Goal: Task Accomplishment & Management: Use online tool/utility

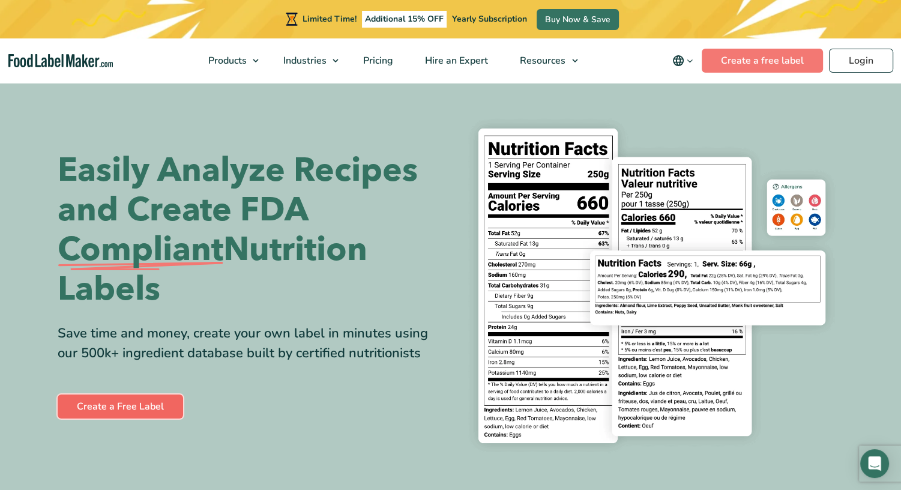
click at [98, 406] on link "Create a Free Label" at bounding box center [120, 406] width 125 height 24
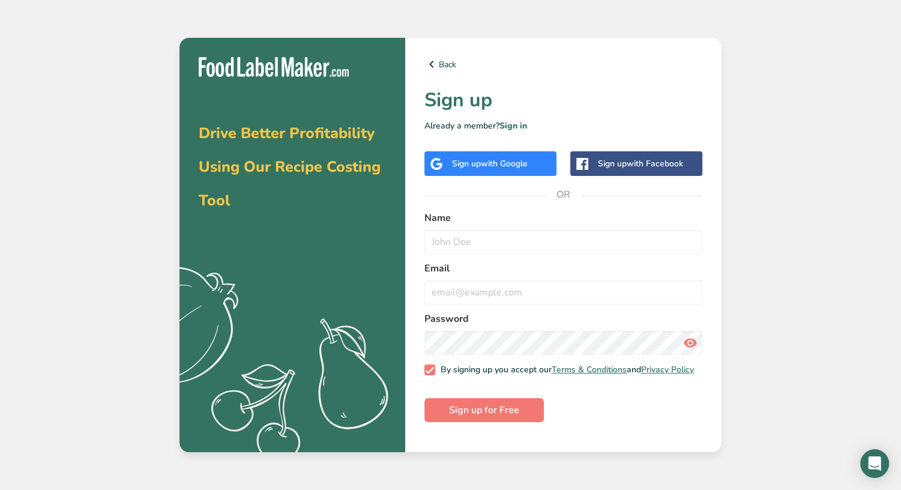
click at [483, 164] on span "with Google" at bounding box center [504, 163] width 47 height 11
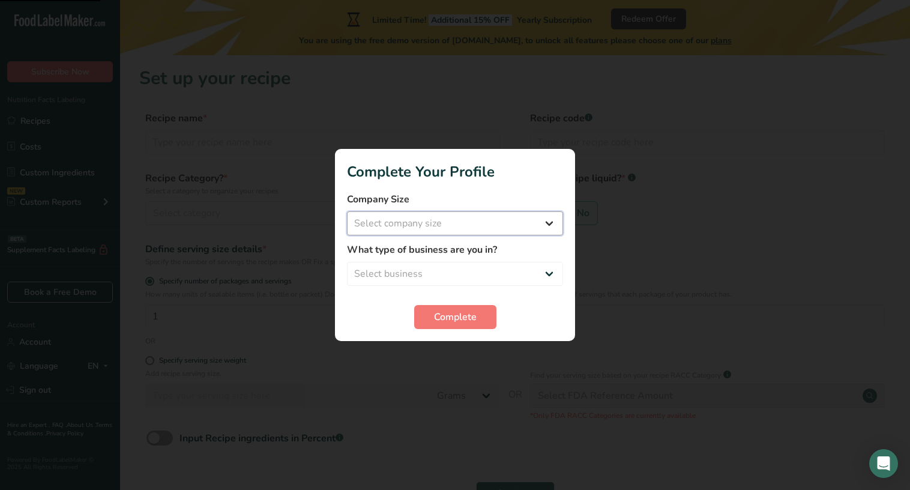
click at [530, 221] on select "Select company size Fewer than 10 Employees 10 to 50 Employees 51 to 500 Employ…" at bounding box center [455, 223] width 216 height 24
click at [552, 226] on select "Select company size Fewer than 10 Employees 10 to 50 Employees 51 to 500 Employ…" at bounding box center [455, 223] width 216 height 24
select select "3"
click at [347, 211] on select "Select company size Fewer than 10 Employees 10 to 50 Employees 51 to 500 Employ…" at bounding box center [455, 223] width 216 height 24
click at [367, 282] on select "Select business Packaged Food Manufacturer Restaurant & Cafe Bakery Meal Plans …" at bounding box center [455, 274] width 216 height 24
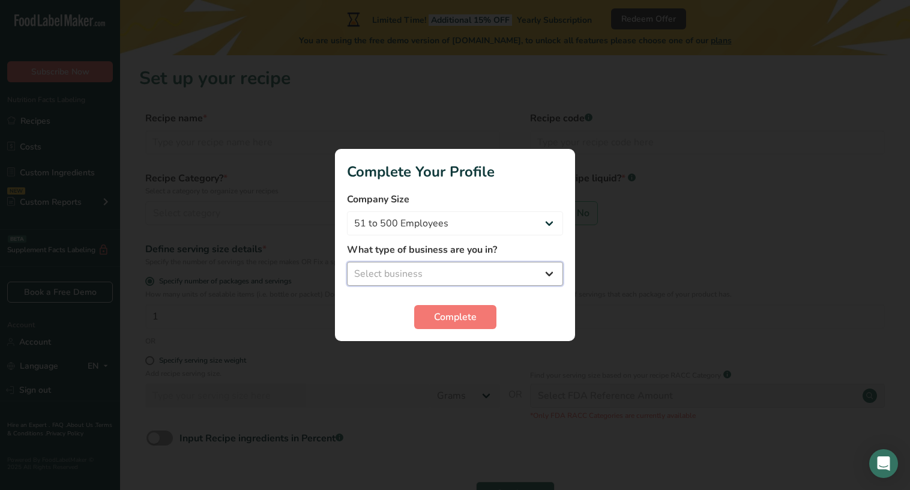
select select "5"
click at [347, 262] on select "Select business Packaged Food Manufacturer Restaurant & Cafe Bakery Meal Plans …" at bounding box center [455, 274] width 216 height 24
click at [439, 316] on span "Complete" at bounding box center [455, 317] width 43 height 14
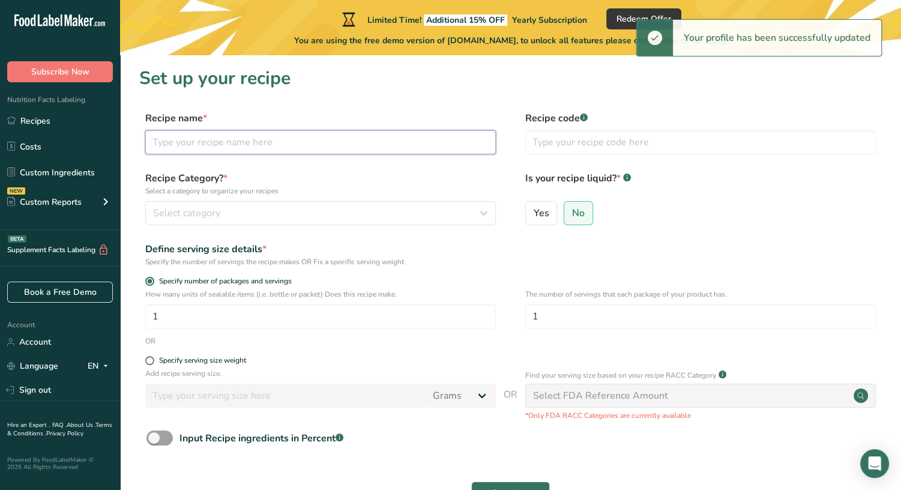
click at [343, 148] on input "text" at bounding box center [320, 142] width 351 height 24
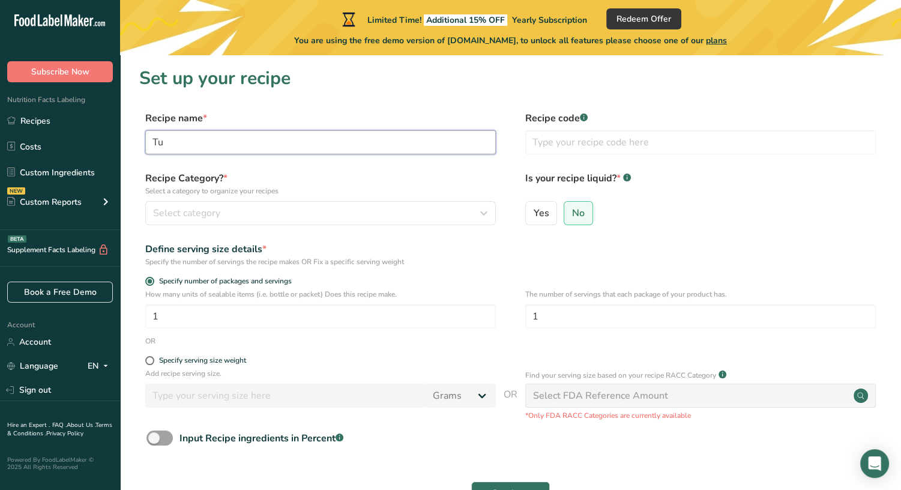
type input "T"
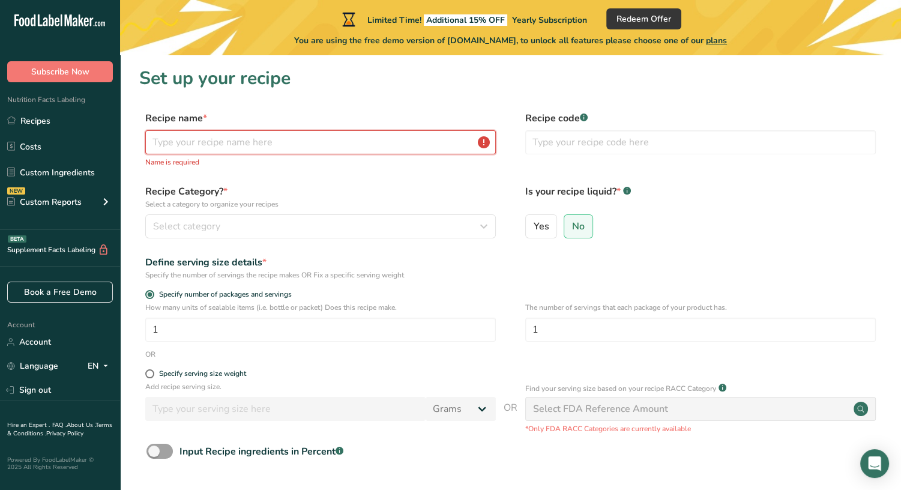
click at [406, 137] on input "text" at bounding box center [320, 142] width 351 height 24
paste input "Turkey Meatloaf with Blueberry Bulgogi BBQ Sauce"
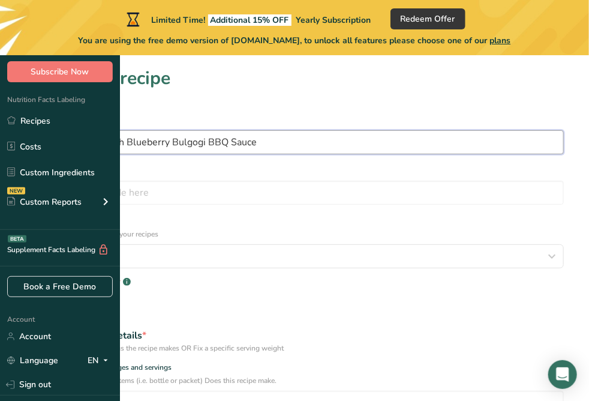
type input "Turkey Meatloaf with Blueberry Bulgogi BBQ Sauce"
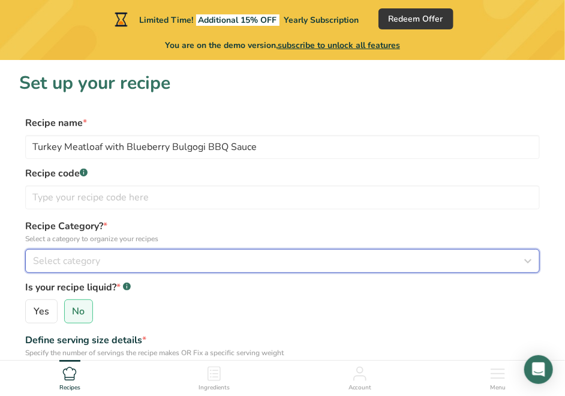
click at [146, 259] on div "Select category" at bounding box center [279, 261] width 492 height 14
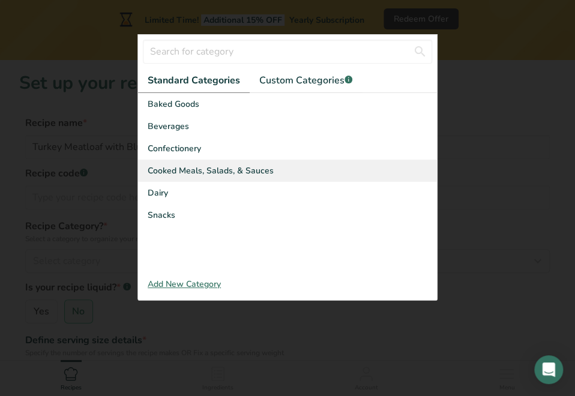
click at [197, 169] on span "Cooked Meals, Salads, & Sauces" at bounding box center [211, 170] width 126 height 13
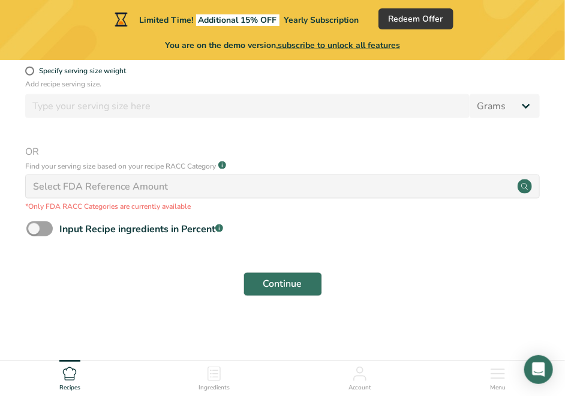
scroll to position [431, 0]
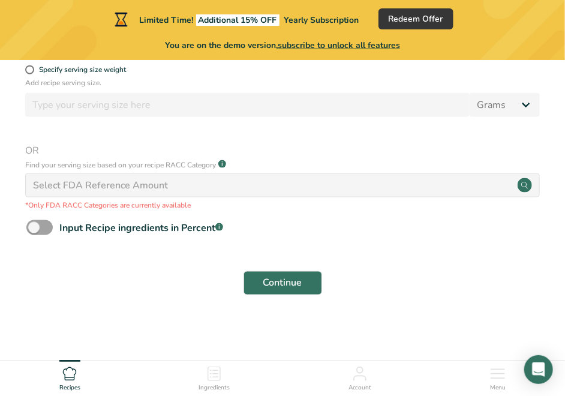
click at [182, 118] on div "Add recipe serving size. Grams kg mg mcg lb oz l mL fl oz tbsp tsp cup qt gallo…" at bounding box center [282, 143] width 527 height 133
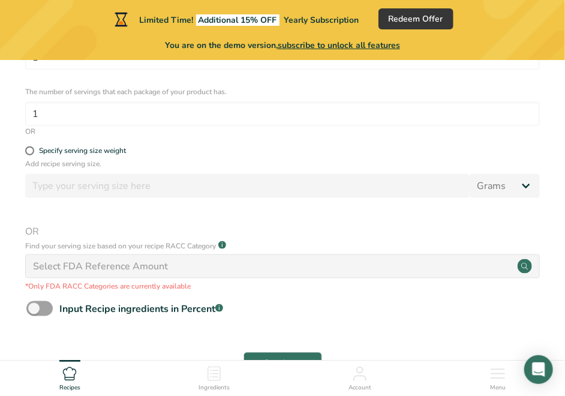
scroll to position [371, 0]
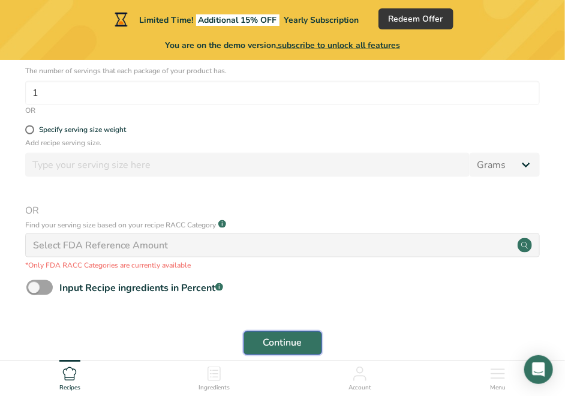
click at [279, 337] on span "Continue" at bounding box center [283, 343] width 39 height 14
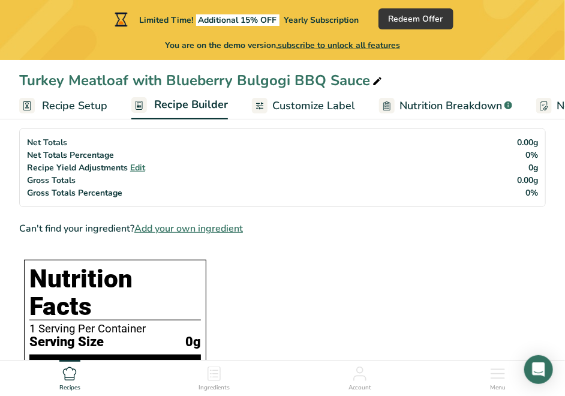
scroll to position [60, 0]
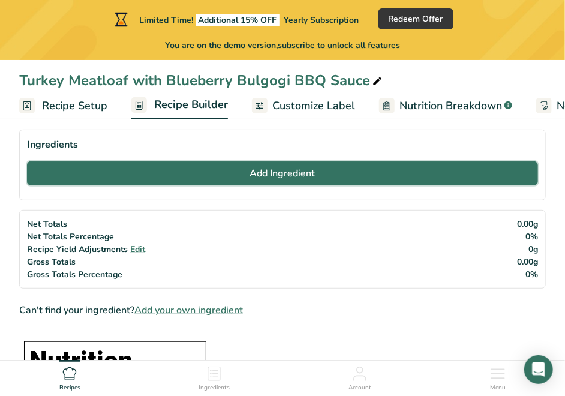
click at [275, 173] on span "Add Ingredient" at bounding box center [282, 173] width 65 height 14
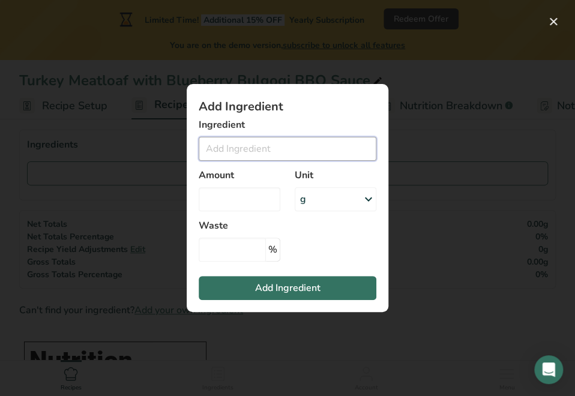
click at [259, 145] on input "Add ingredient modal" at bounding box center [288, 149] width 178 height 24
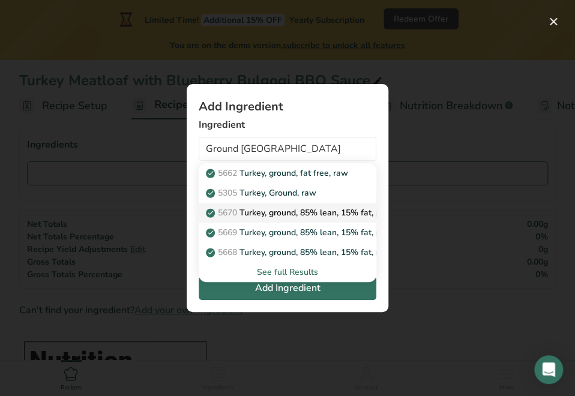
click at [281, 211] on p "5670 Turkey, ground, 85% lean, 15% fat, patties, broiled" at bounding box center [320, 212] width 224 height 13
type input "Turkey, ground, 85% lean, 15% fat, patties, broiled"
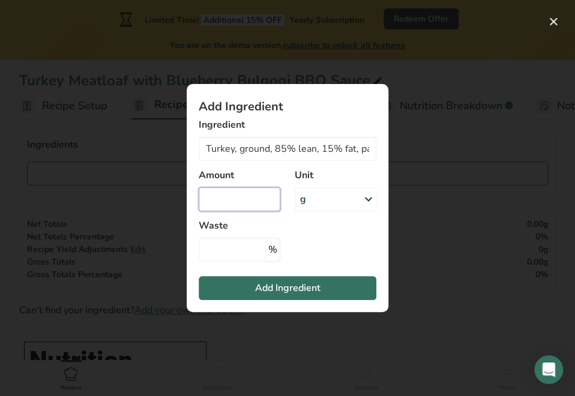
click at [271, 199] on input "Add ingredient modal" at bounding box center [240, 199] width 82 height 24
type input "6"
click at [321, 200] on div "g" at bounding box center [336, 199] width 82 height 24
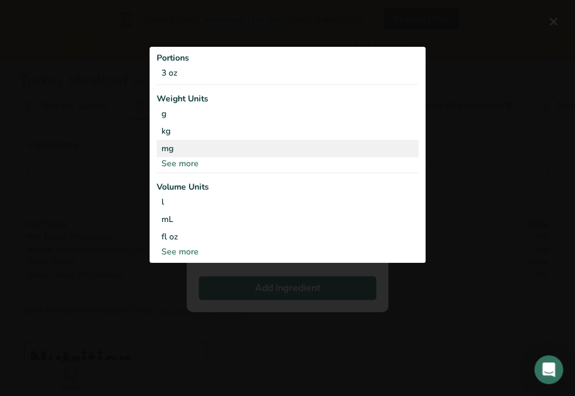
drag, startPoint x: 173, startPoint y: 71, endPoint x: 211, endPoint y: 154, distance: 91.3
click at [211, 154] on div "Portions 3 oz Weight Units g kg mg See more Volume Units l Volume units require…" at bounding box center [287, 155] width 276 height 216
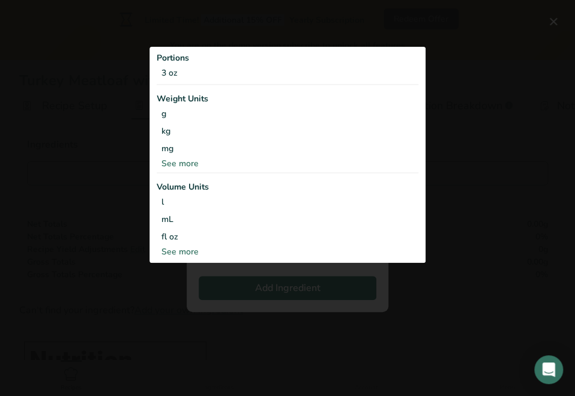
click at [213, 173] on hr "Add ingredient modal" at bounding box center [288, 172] width 262 height 1
click at [195, 162] on div "See more" at bounding box center [288, 163] width 262 height 13
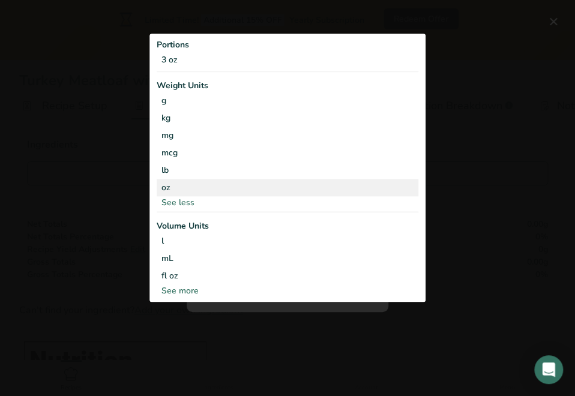
click at [178, 188] on div "oz" at bounding box center [288, 187] width 262 height 17
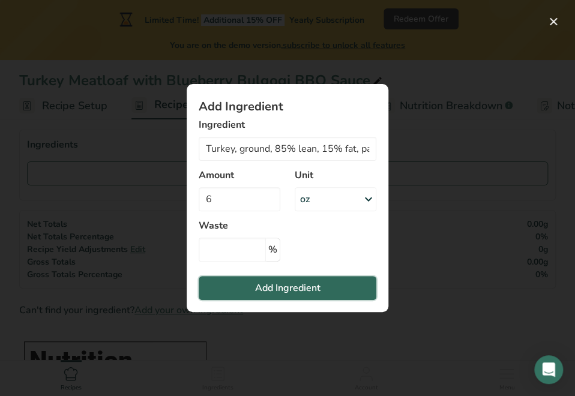
click at [324, 289] on button "Add Ingredient" at bounding box center [288, 288] width 178 height 24
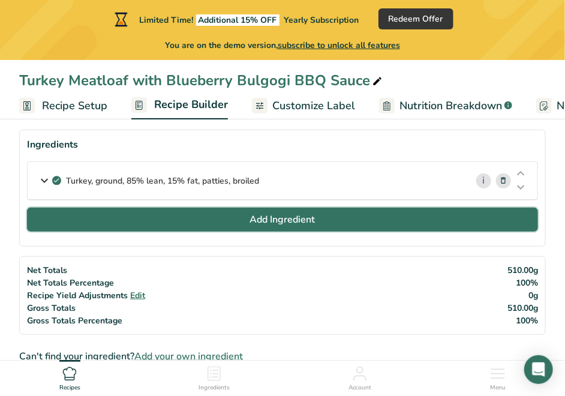
click at [267, 217] on span "Add Ingredient" at bounding box center [282, 219] width 65 height 14
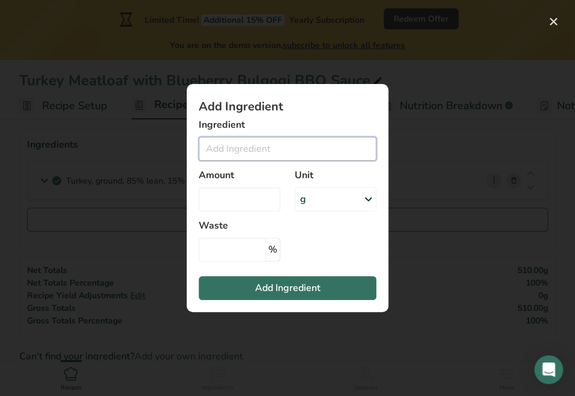
click at [247, 158] on input "Add ingredient modal" at bounding box center [288, 149] width 178 height 24
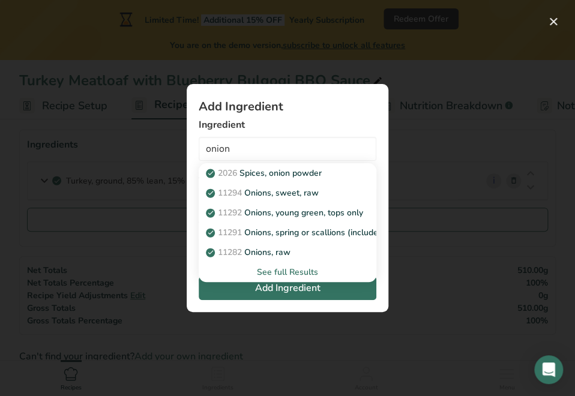
click at [269, 273] on div "See full Results" at bounding box center [287, 272] width 158 height 13
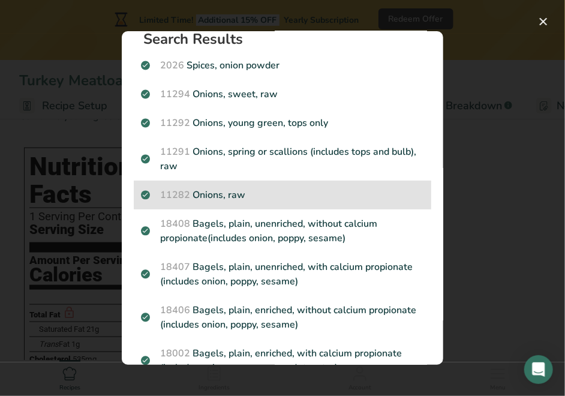
scroll to position [0, 0]
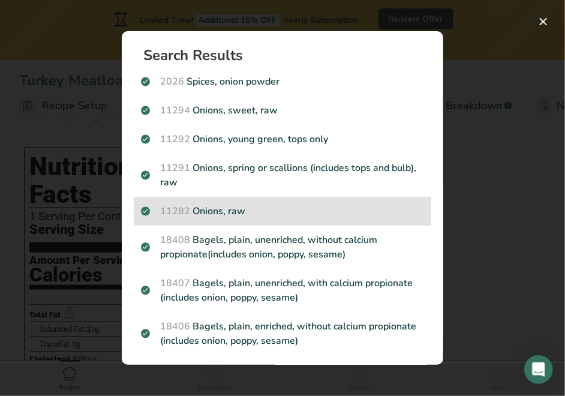
click at [270, 202] on div "11282 Onions, raw" at bounding box center [283, 211] width 298 height 29
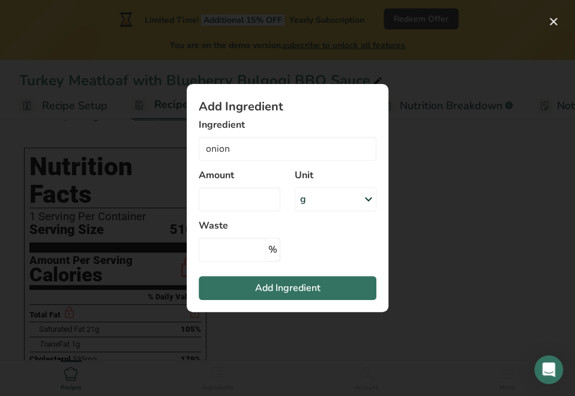
type input "Onions, raw"
click at [342, 202] on div "g" at bounding box center [336, 199] width 82 height 24
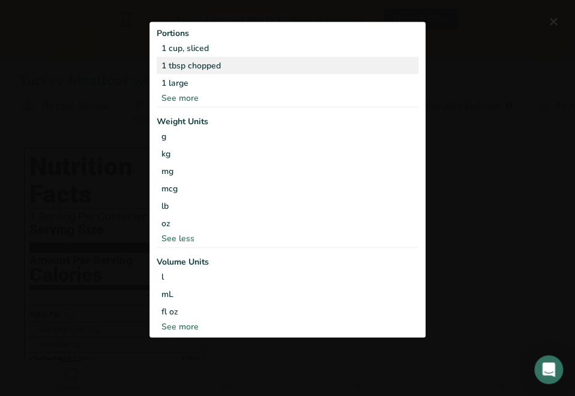
click at [210, 70] on div "1 tbsp chopped" at bounding box center [288, 65] width 262 height 17
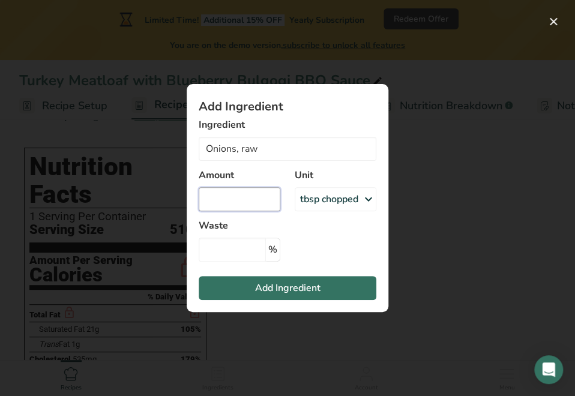
click at [219, 202] on input "Add ingredient modal" at bounding box center [240, 199] width 82 height 24
type input "1"
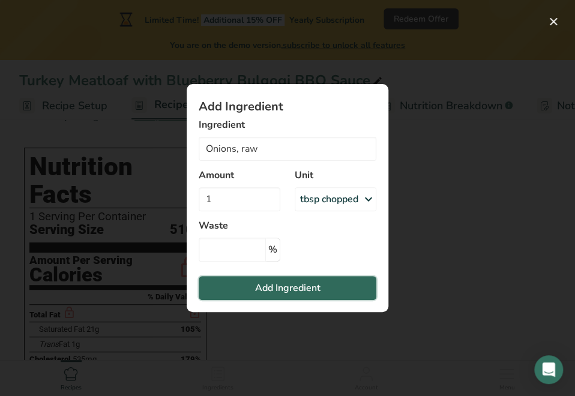
click at [318, 283] on span "Add Ingredient" at bounding box center [287, 288] width 65 height 14
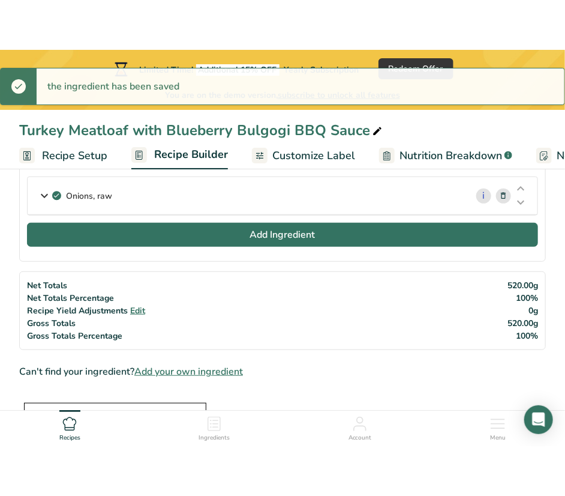
scroll to position [120, 0]
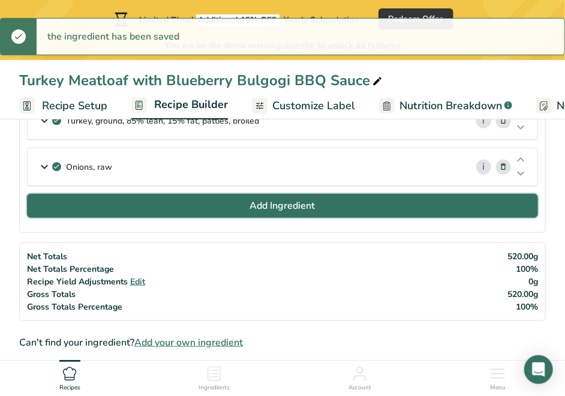
click at [316, 209] on button "Add Ingredient" at bounding box center [282, 206] width 511 height 24
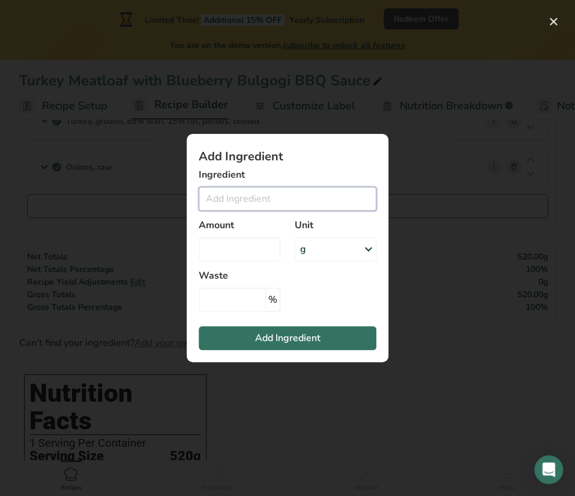
click at [249, 197] on input "Add ingredient modal" at bounding box center [288, 199] width 178 height 24
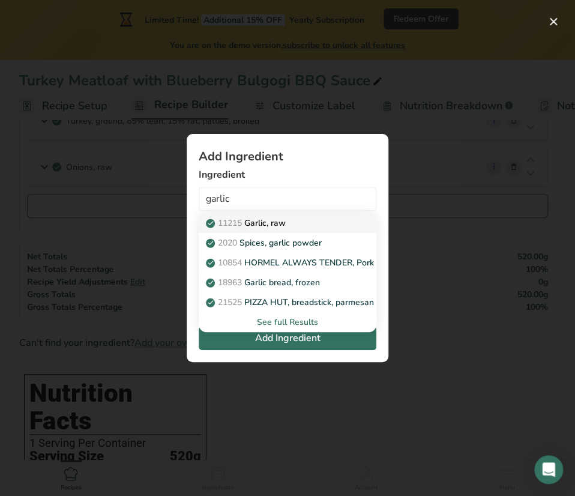
click at [262, 228] on p "11215 Garlic, raw" at bounding box center [246, 223] width 77 height 13
type input "Garlic, raw"
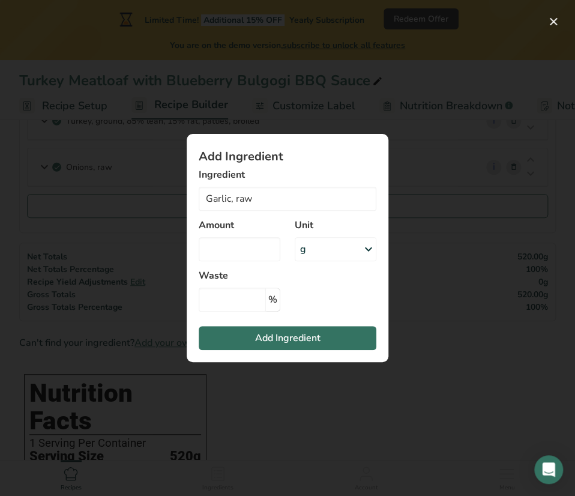
click at [318, 246] on div "g" at bounding box center [336, 249] width 82 height 24
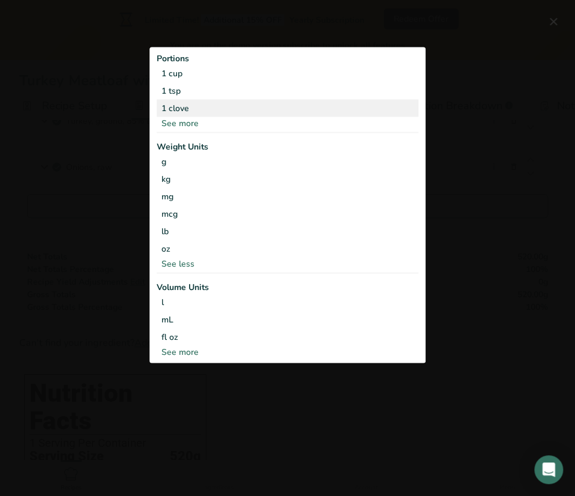
click at [185, 100] on div "1 clove" at bounding box center [288, 107] width 262 height 17
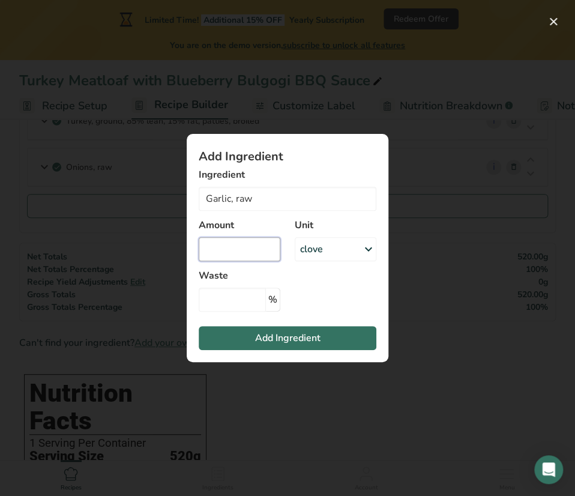
click at [239, 246] on input "Add ingredient modal" at bounding box center [240, 249] width 82 height 24
type input "1"
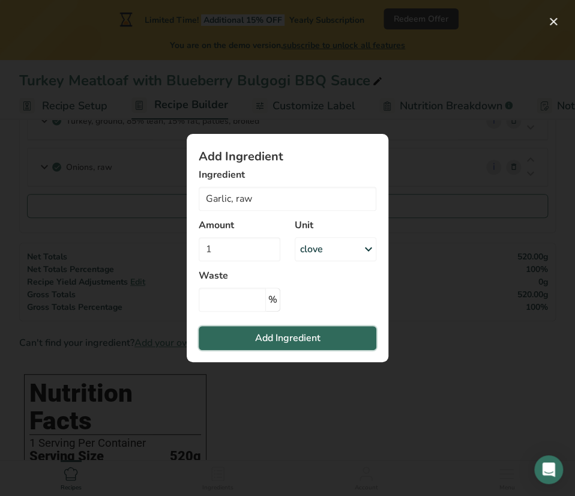
click at [281, 345] on button "Add Ingredient" at bounding box center [288, 338] width 178 height 24
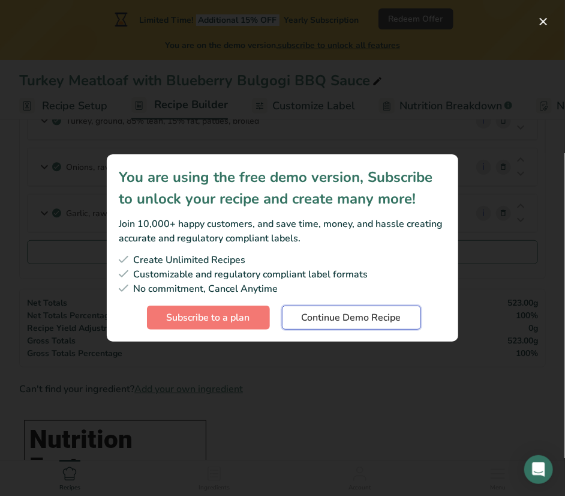
click at [321, 313] on span "Continue Demo Recipe" at bounding box center [352, 317] width 100 height 14
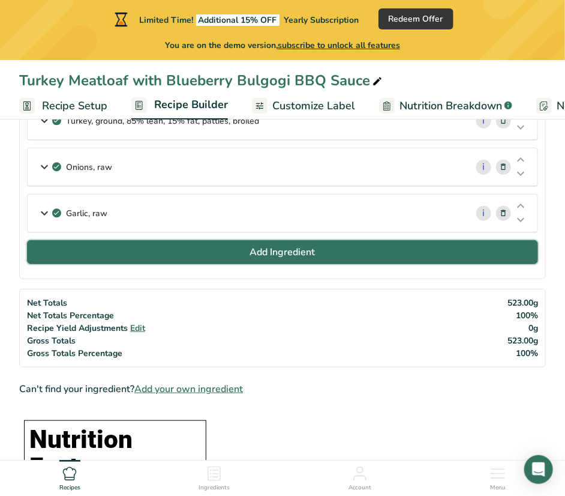
click at [271, 253] on span "Add Ingredient" at bounding box center [282, 252] width 65 height 14
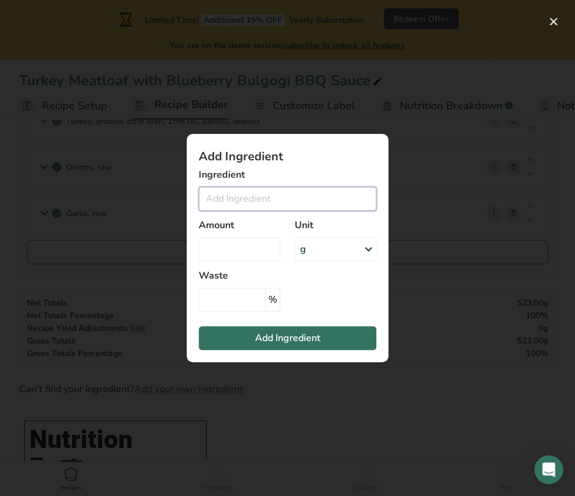
click at [278, 200] on input "Add ingredient modal" at bounding box center [288, 199] width 178 height 24
click at [231, 201] on input "breadcrumb" at bounding box center [288, 199] width 178 height 24
click at [229, 200] on input "breadcrumb" at bounding box center [288, 199] width 178 height 24
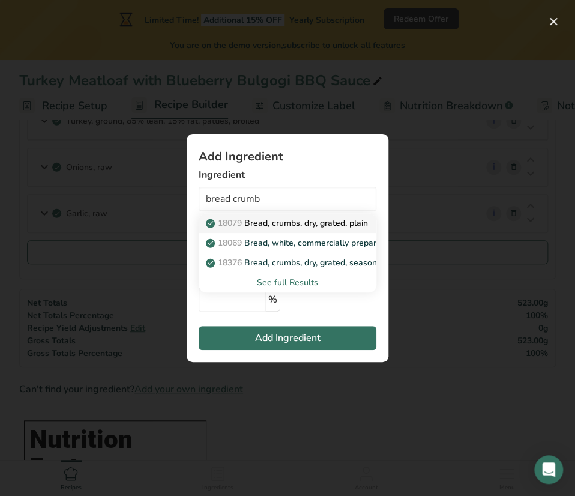
click at [304, 226] on p "18079 Bread, crumbs, dry, grated, plain" at bounding box center [288, 223] width 160 height 13
type input "Bread, crumbs, dry, grated, plain"
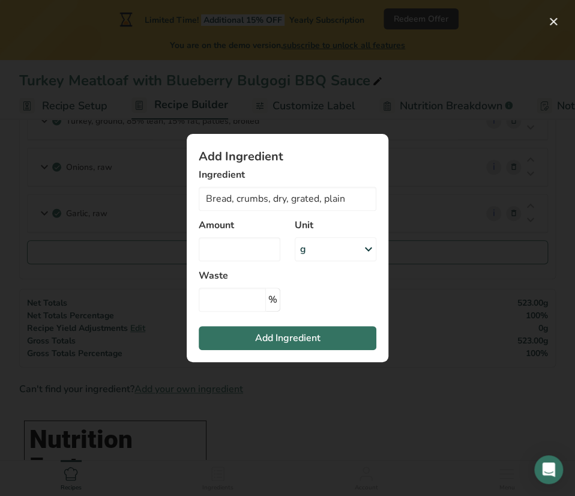
click at [327, 250] on div "g" at bounding box center [336, 249] width 82 height 24
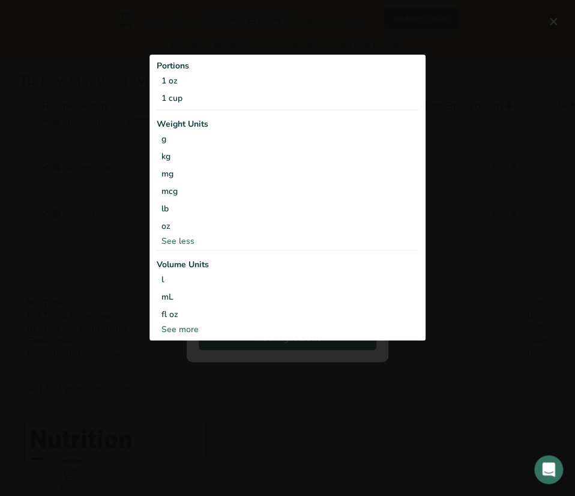
click at [215, 241] on div "See less" at bounding box center [288, 241] width 262 height 13
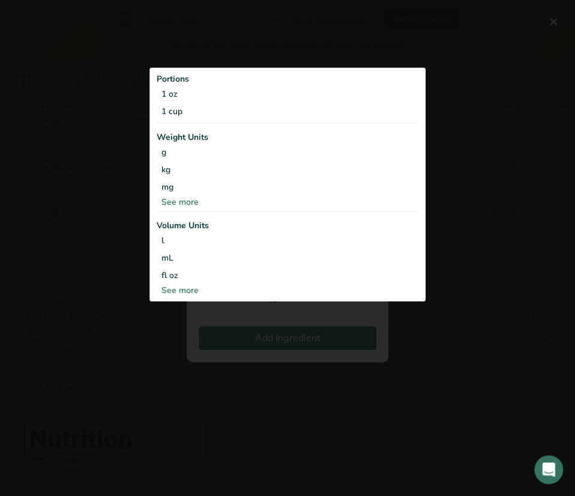
click at [202, 201] on div "See more" at bounding box center [288, 201] width 262 height 13
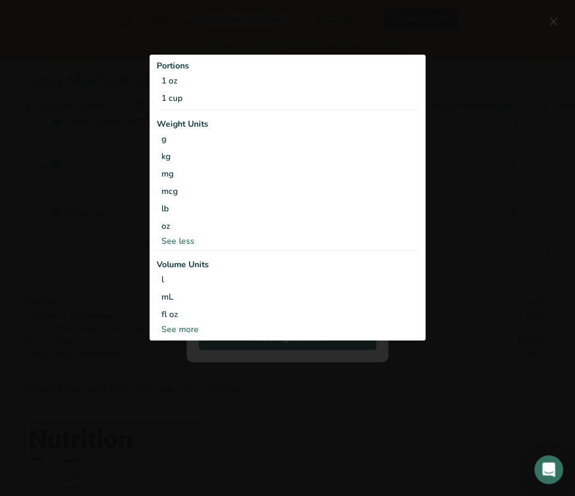
click at [196, 330] on div "See more" at bounding box center [288, 329] width 262 height 13
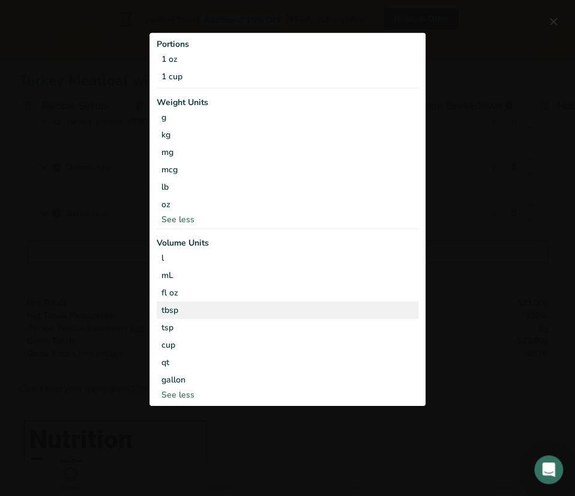
click at [188, 314] on div "tbsp" at bounding box center [287, 309] width 252 height 13
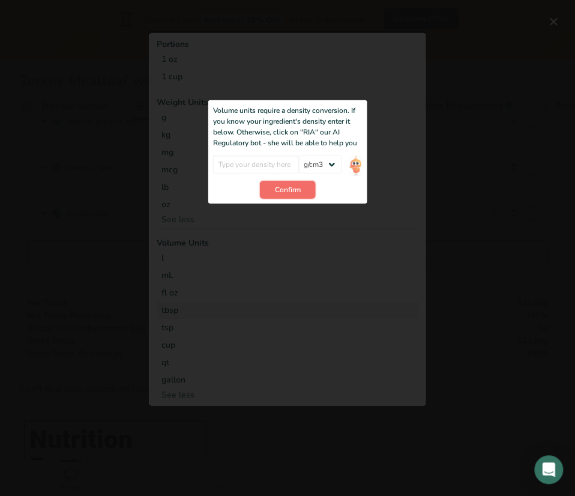
click at [280, 188] on span "Confirm" at bounding box center [288, 189] width 26 height 11
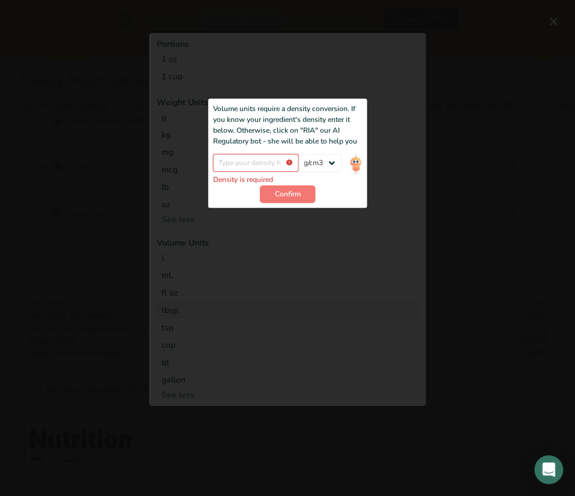
click at [378, 221] on div "Add ingredient modal" at bounding box center [287, 217] width 276 height 375
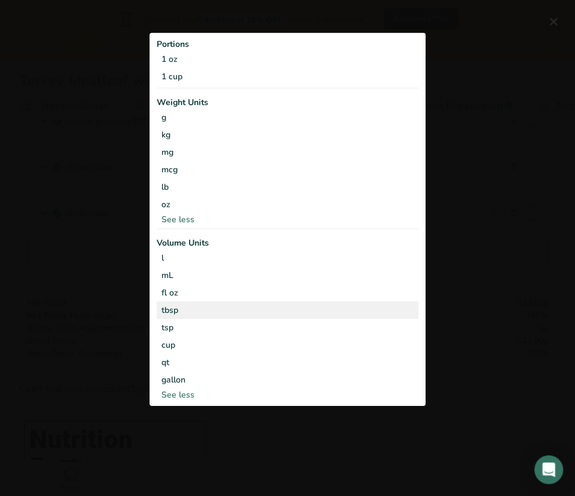
click at [173, 307] on div "tbsp" at bounding box center [287, 309] width 252 height 13
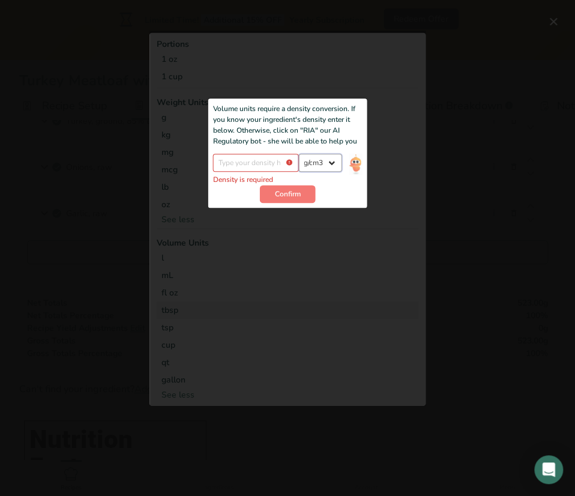
click at [320, 166] on select "lb/ft3 g/cm3" at bounding box center [319, 163] width 43 height 18
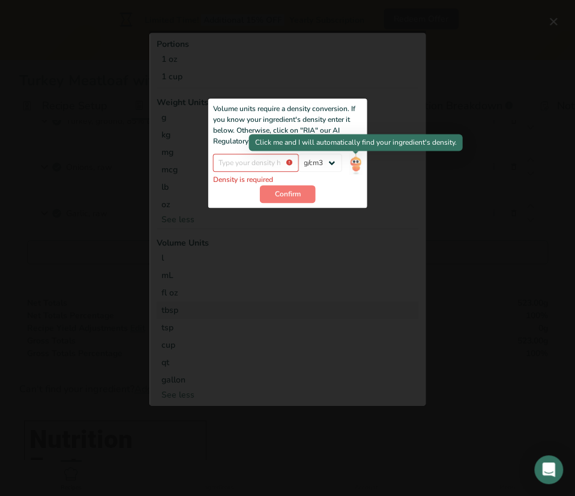
click at [354, 161] on img "Add ingredient modal" at bounding box center [355, 164] width 13 height 21
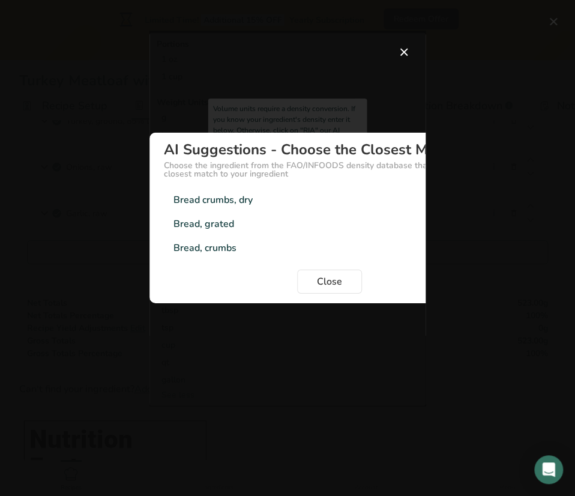
click at [242, 202] on div "Bread crumbs, dry" at bounding box center [212, 200] width 79 height 14
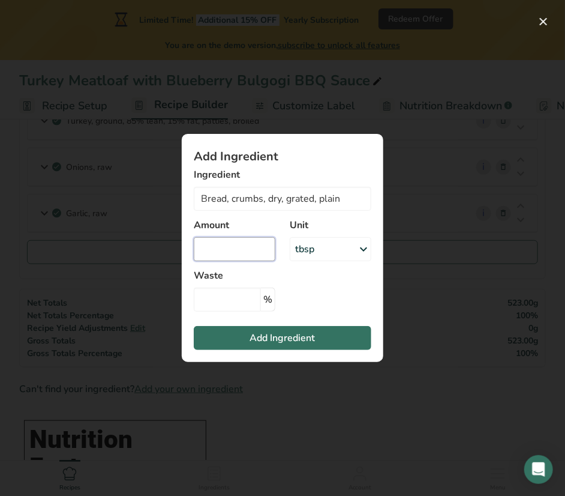
click at [240, 250] on input "Add ingredient modal" at bounding box center [235, 249] width 82 height 24
type input "1"
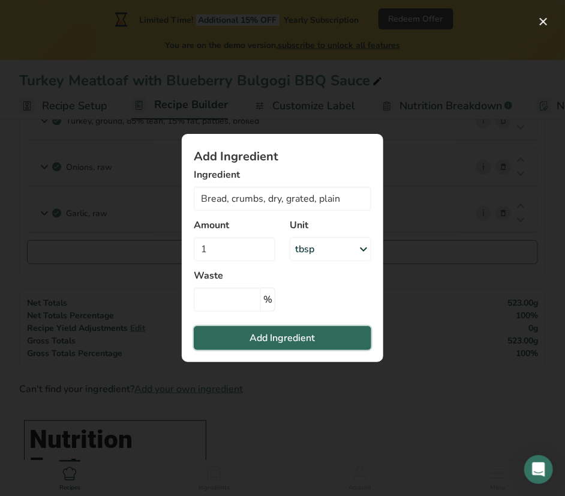
click at [288, 342] on span "Add Ingredient" at bounding box center [282, 338] width 65 height 14
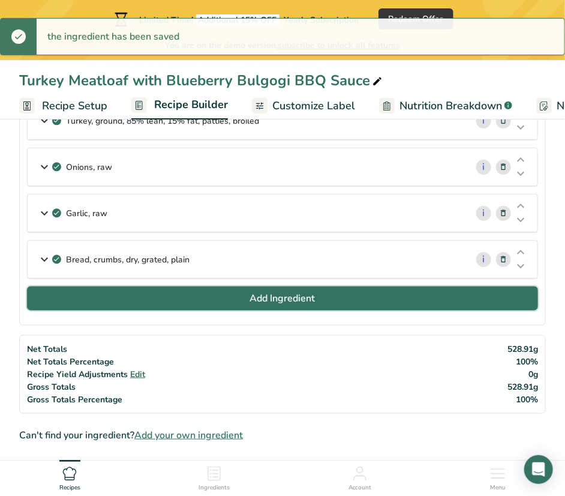
click at [275, 298] on span "Add Ingredient" at bounding box center [282, 298] width 65 height 14
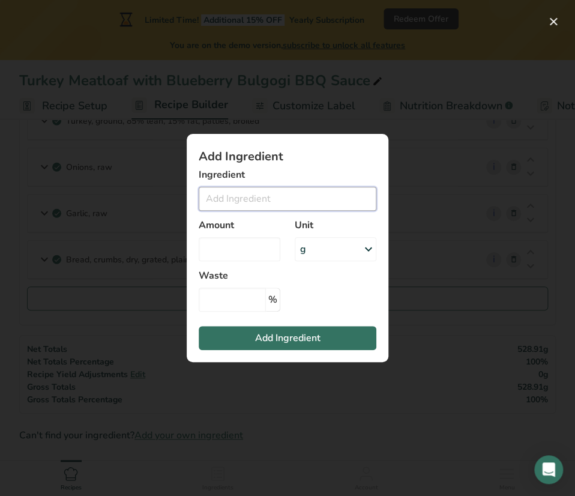
click at [259, 206] on input "Add ingredient modal" at bounding box center [288, 199] width 178 height 24
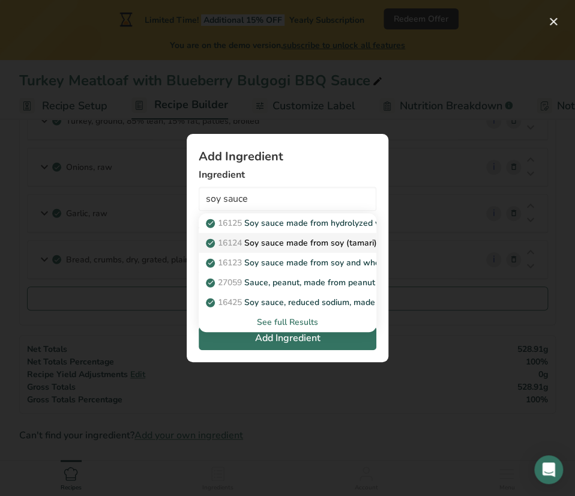
click at [277, 248] on p "16124 Soy sauce made from soy (tamari)" at bounding box center [292, 243] width 169 height 13
type input "Soy sauce made from soy (tamari)"
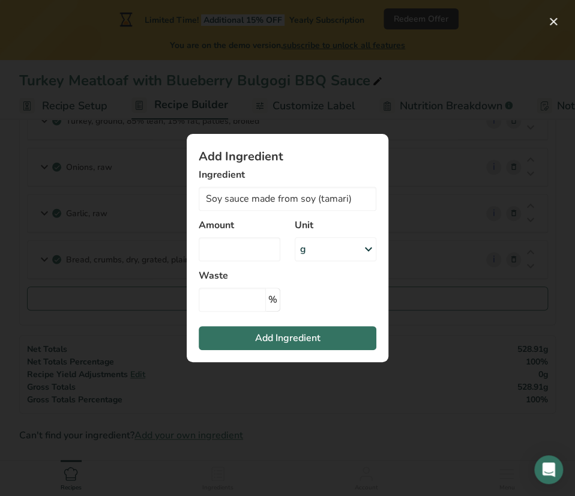
click at [329, 248] on div "g" at bounding box center [336, 249] width 82 height 24
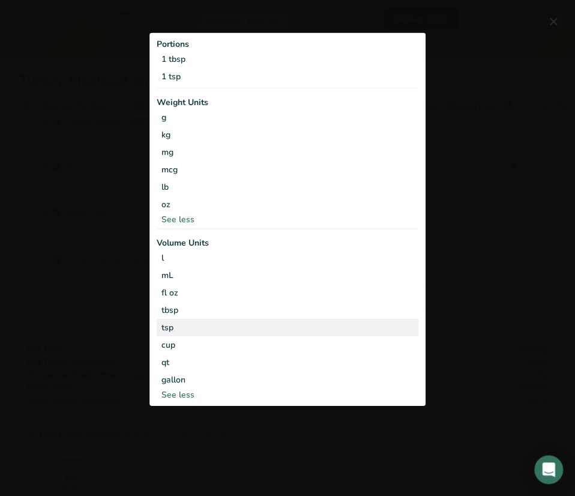
click at [180, 330] on div "tsp" at bounding box center [287, 327] width 252 height 13
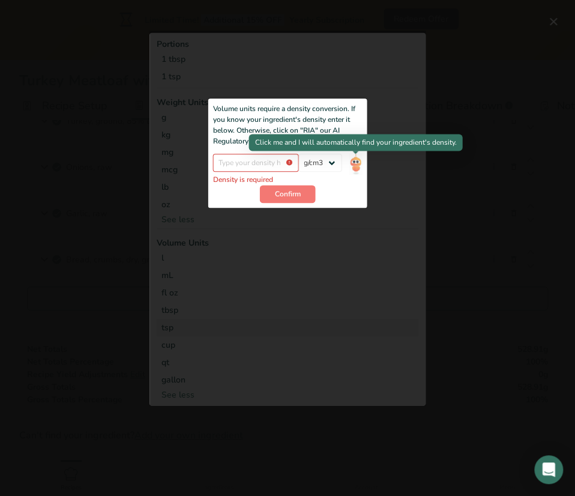
click at [355, 166] on img "Add ingredient modal" at bounding box center [355, 164] width 13 height 21
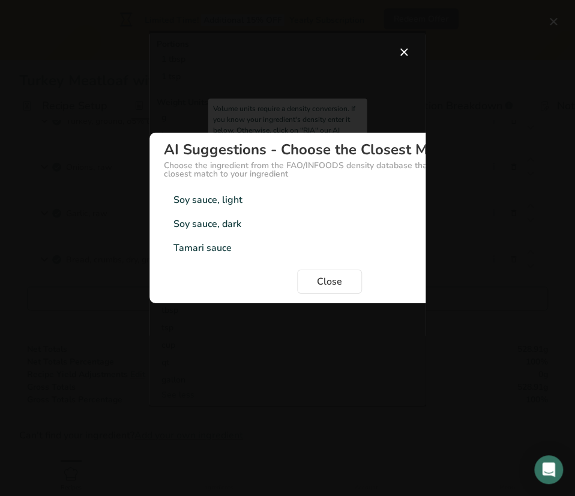
click at [305, 197] on div "Soy sauce, light 1.1g/cm3" at bounding box center [329, 200] width 331 height 24
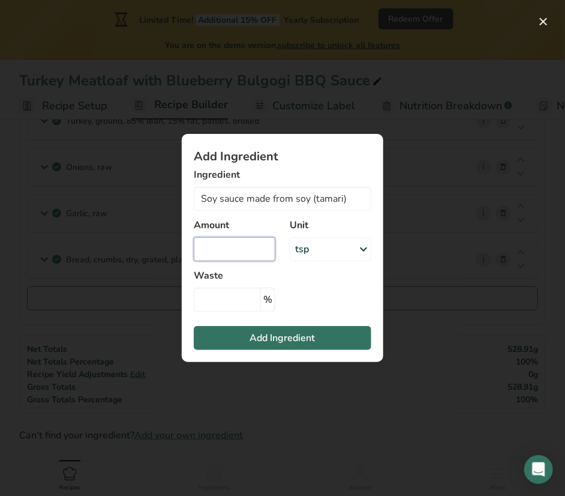
click at [245, 241] on input "Add ingredient modal" at bounding box center [235, 249] width 82 height 24
type input "1"
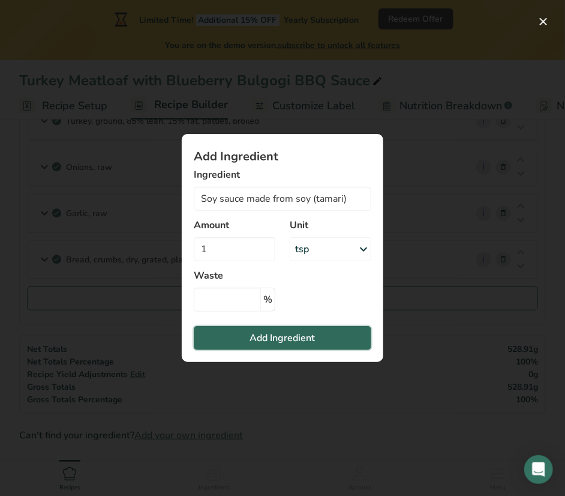
click at [298, 334] on span "Add Ingredient" at bounding box center [282, 338] width 65 height 14
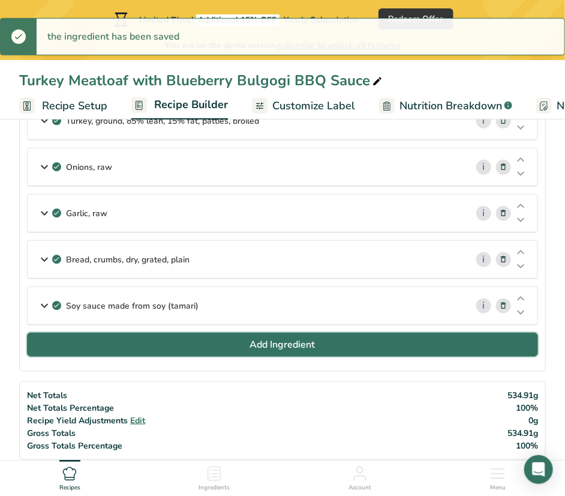
click at [287, 340] on span "Add Ingredient" at bounding box center [282, 344] width 65 height 14
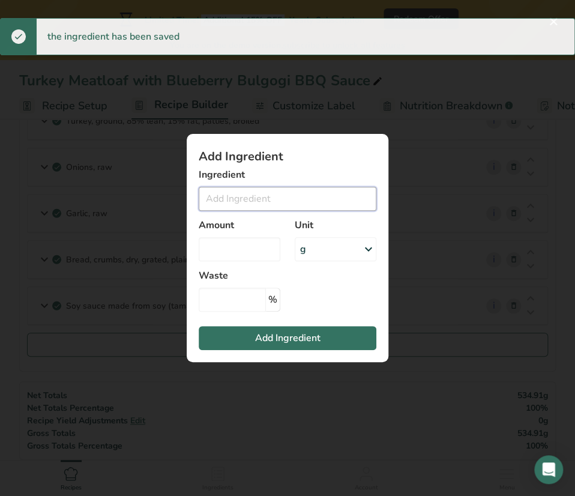
click at [274, 209] on input "Add ingredient modal" at bounding box center [288, 199] width 178 height 24
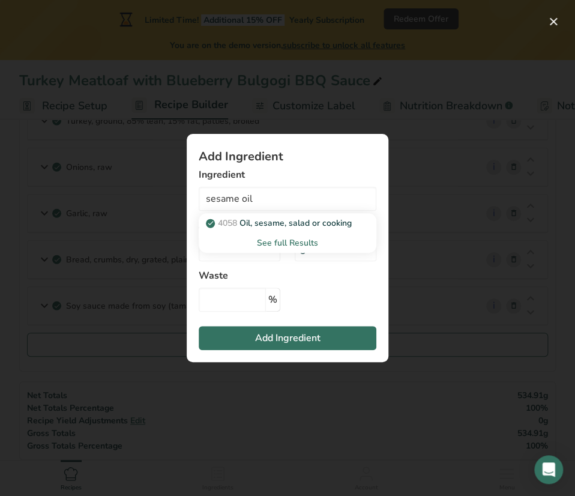
click at [274, 228] on p "4058 Oil, sesame, salad or cooking" at bounding box center [279, 223] width 143 height 13
type input "Oil, sesame, salad or cooking"
click at [313, 252] on div "g" at bounding box center [336, 249] width 82 height 24
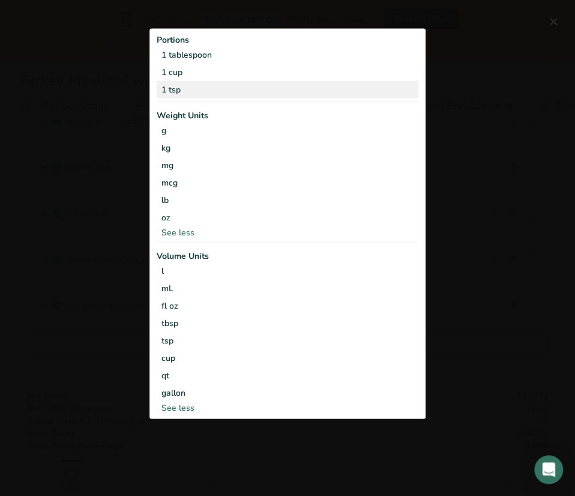
click at [199, 88] on div "1 tsp" at bounding box center [288, 88] width 262 height 17
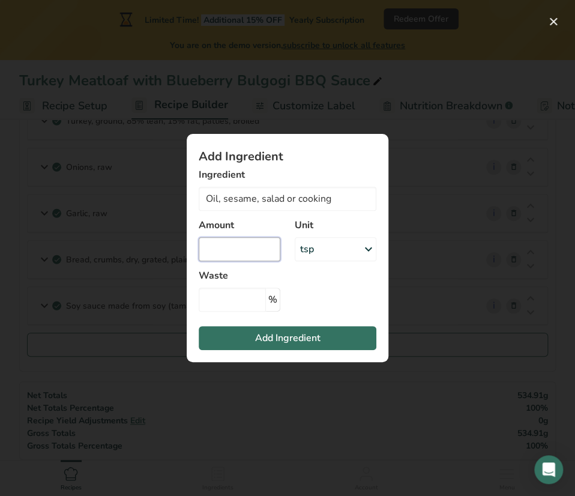
click at [219, 255] on input "Add ingredient modal" at bounding box center [240, 249] width 82 height 24
type input "1"
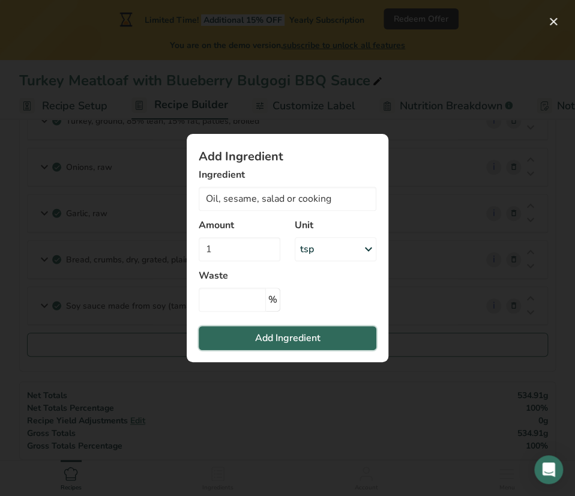
click at [335, 337] on button "Add Ingredient" at bounding box center [288, 338] width 178 height 24
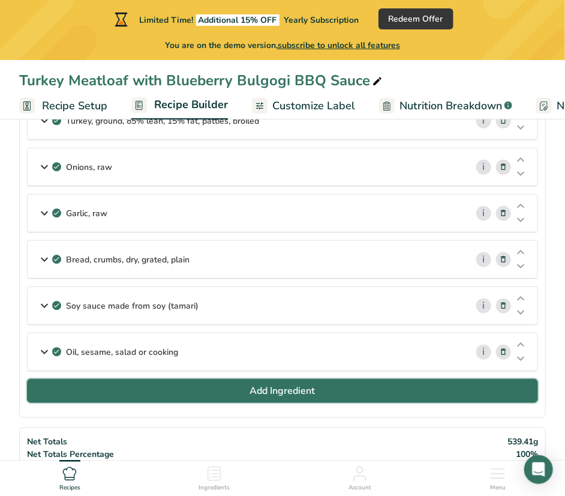
click at [297, 397] on button "Add Ingredient" at bounding box center [282, 391] width 511 height 24
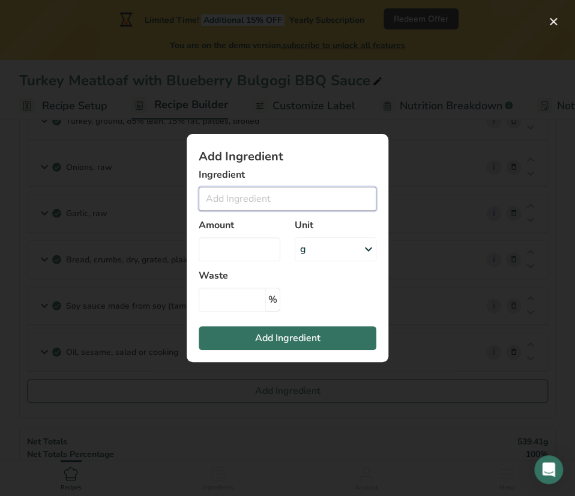
click at [229, 205] on input "Add ingredient modal" at bounding box center [288, 199] width 178 height 24
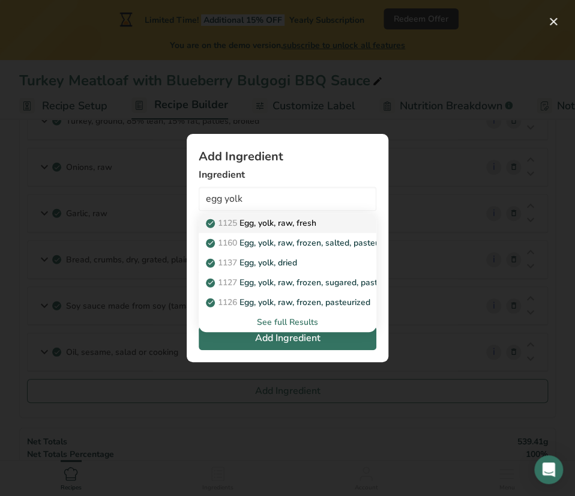
click at [288, 229] on link "1125 Egg, yolk, raw, fresh" at bounding box center [288, 223] width 178 height 20
type input "Egg, yolk, raw, fresh"
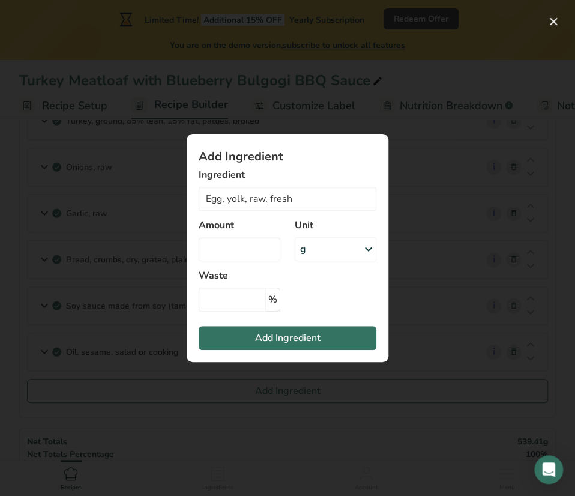
click at [337, 249] on div "g" at bounding box center [336, 249] width 82 height 24
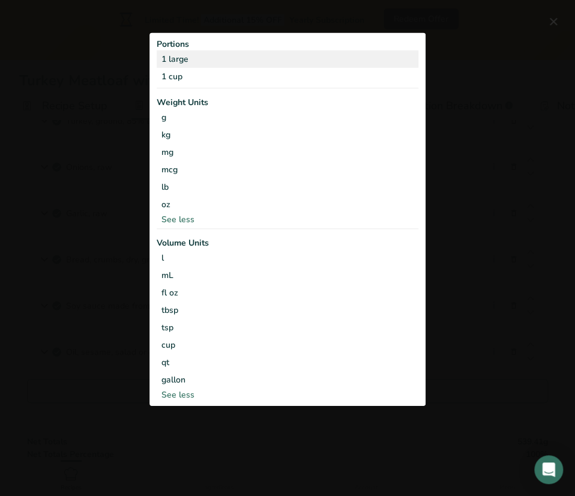
click at [199, 63] on div "1 large" at bounding box center [288, 58] width 262 height 17
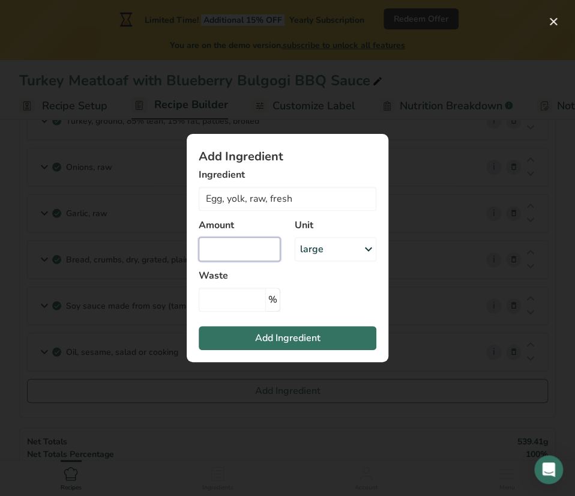
click at [232, 247] on input "Add ingredient modal" at bounding box center [240, 249] width 82 height 24
type input "1"
drag, startPoint x: 324, startPoint y: 286, endPoint x: 334, endPoint y: 306, distance: 21.5
click at [327, 285] on section "Add Ingredient Ingredient Egg, yolk, raw, fresh 1125 Egg, yolk, raw, fresh 1160…" at bounding box center [288, 248] width 202 height 228
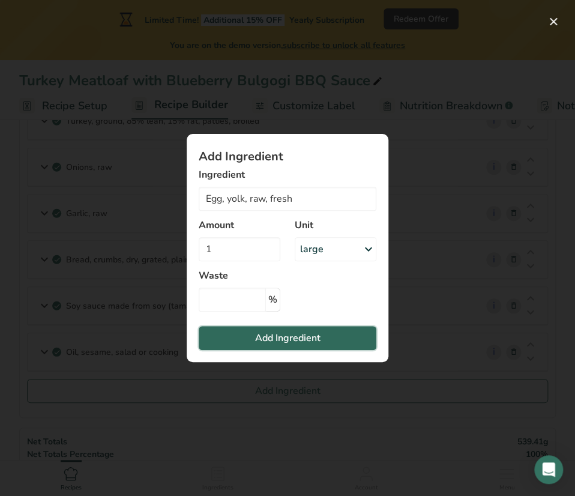
click at [329, 337] on button "Add Ingredient" at bounding box center [288, 338] width 178 height 24
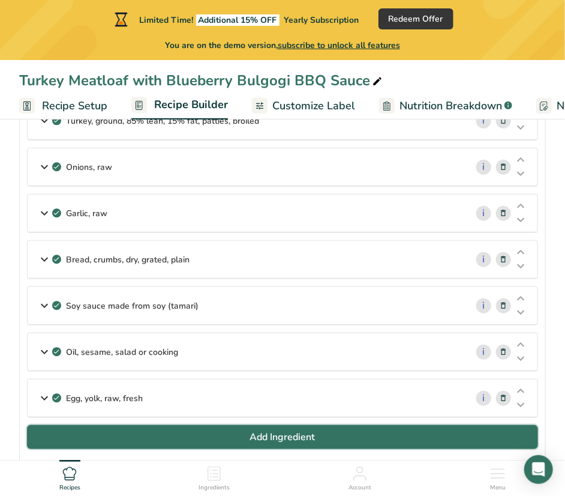
click at [358, 438] on button "Add Ingredient" at bounding box center [282, 437] width 511 height 24
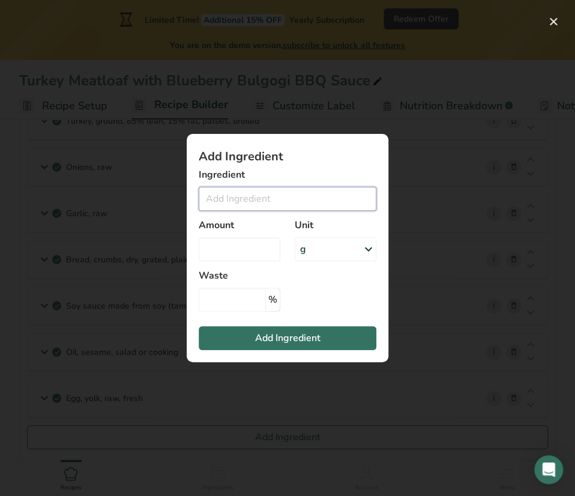
click at [279, 200] on input "Add ingredient modal" at bounding box center [288, 199] width 178 height 24
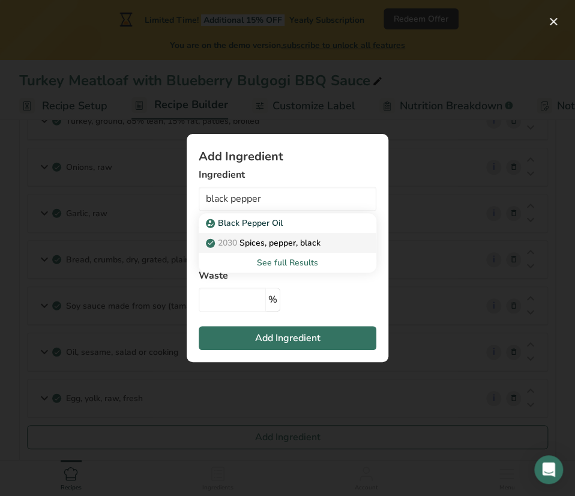
click at [299, 249] on link "2030 Spices, pepper, black" at bounding box center [288, 243] width 178 height 20
type input "Spices, pepper, black"
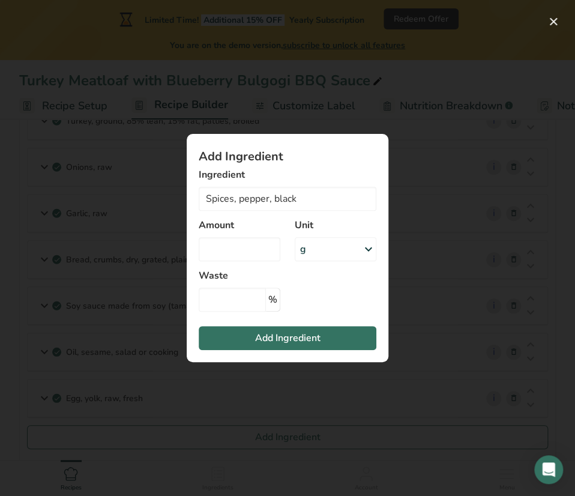
click at [324, 250] on div "g" at bounding box center [336, 249] width 82 height 24
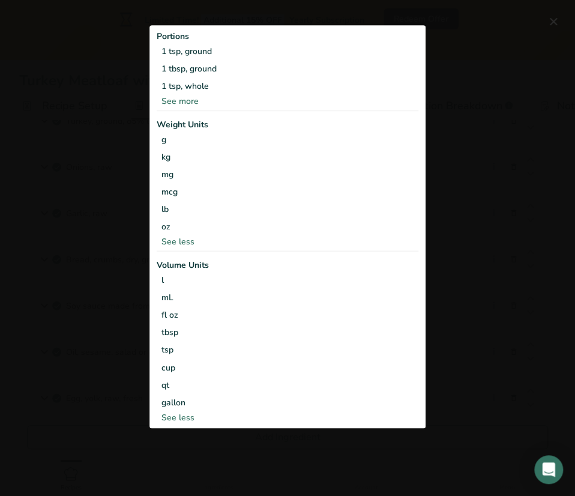
click at [293, 239] on div "See less" at bounding box center [288, 241] width 262 height 13
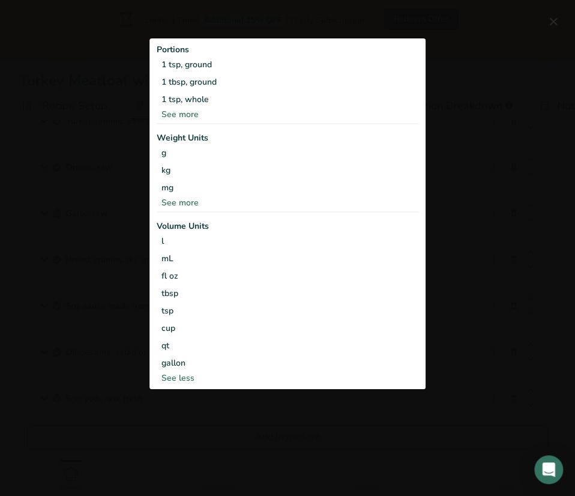
click at [192, 203] on div "See more" at bounding box center [288, 202] width 262 height 13
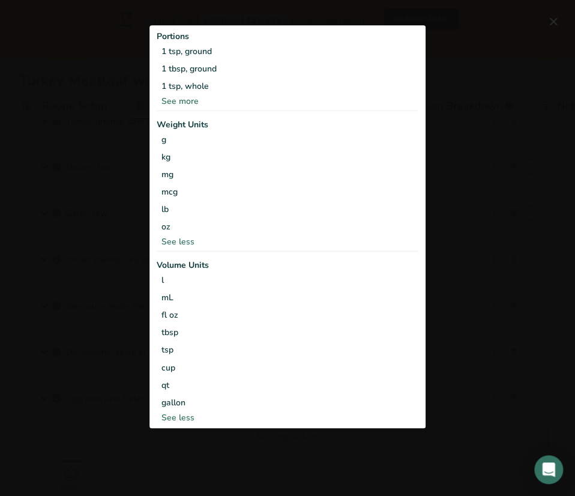
drag, startPoint x: 351, startPoint y: 114, endPoint x: 397, endPoint y: 113, distance: 46.8
click at [351, 114] on div "Portions 1 tsp, ground 1 tbsp, ground 1 tsp, whole See more Weight Units g kg m…" at bounding box center [287, 226] width 276 height 403
click at [475, 109] on div "Add ingredient modal" at bounding box center [287, 248] width 575 height 496
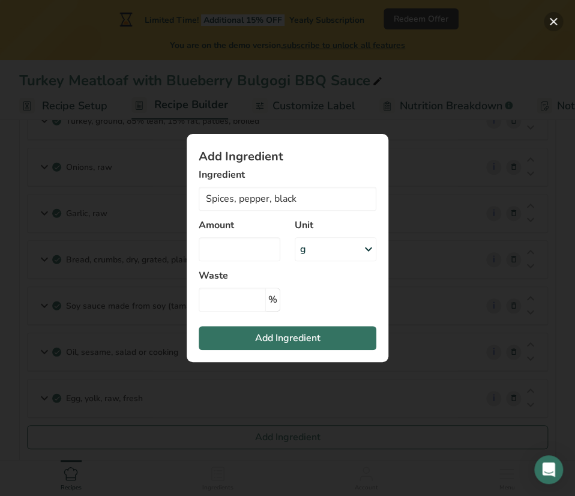
click at [547, 25] on button "Add ingredient modal" at bounding box center [553, 21] width 19 height 19
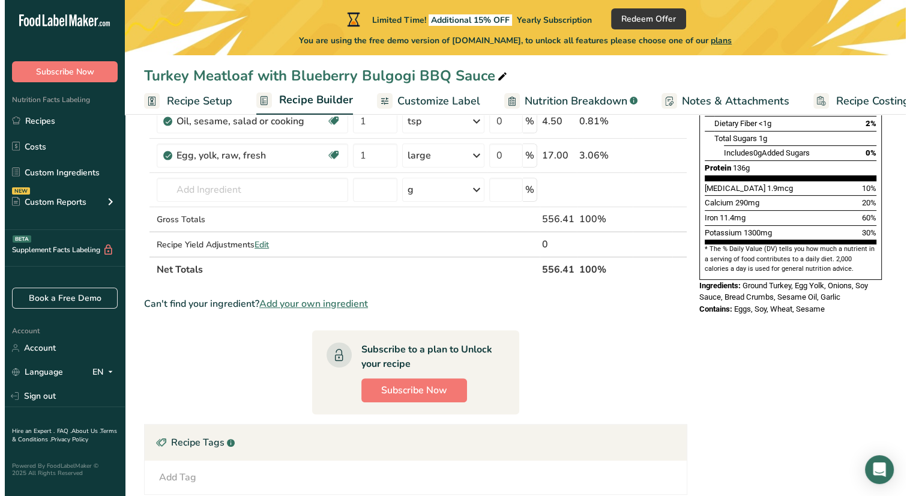
scroll to position [300, 0]
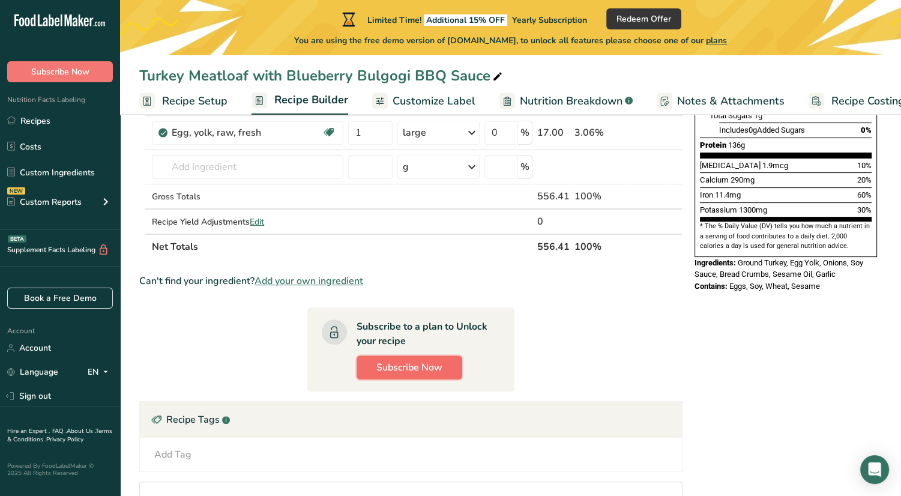
click at [429, 365] on span "Subscribe Now" at bounding box center [409, 367] width 66 height 14
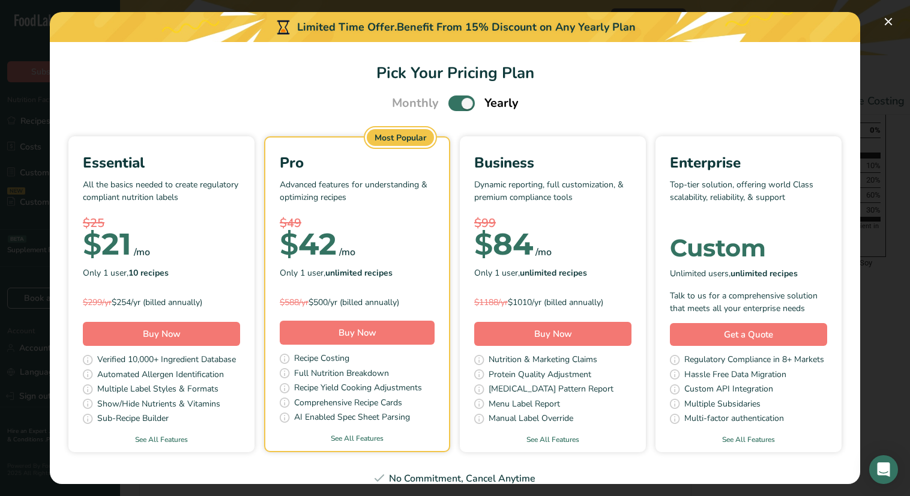
click at [454, 108] on span "Pick Your Pricing Plan Modal" at bounding box center [461, 102] width 26 height 15
click at [454, 107] on input "Pick Your Pricing Plan Modal" at bounding box center [452, 104] width 8 height 8
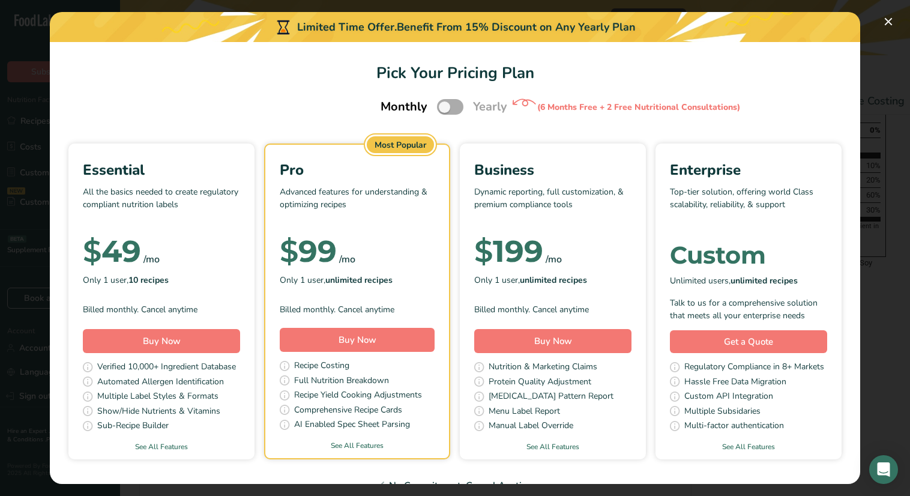
click at [454, 107] on span "Pick Your Pricing Plan Modal" at bounding box center [450, 106] width 26 height 15
click at [445, 107] on input "Pick Your Pricing Plan Modal" at bounding box center [441, 107] width 8 height 8
checkbox input "true"
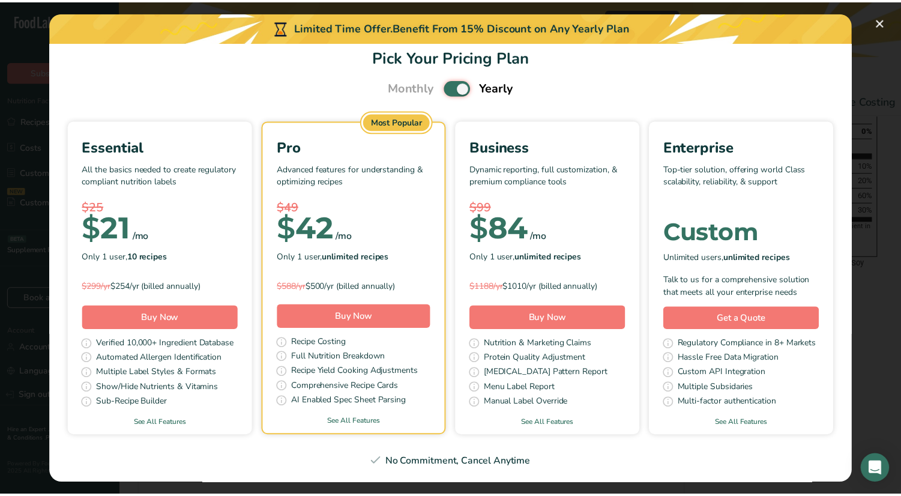
scroll to position [339, 0]
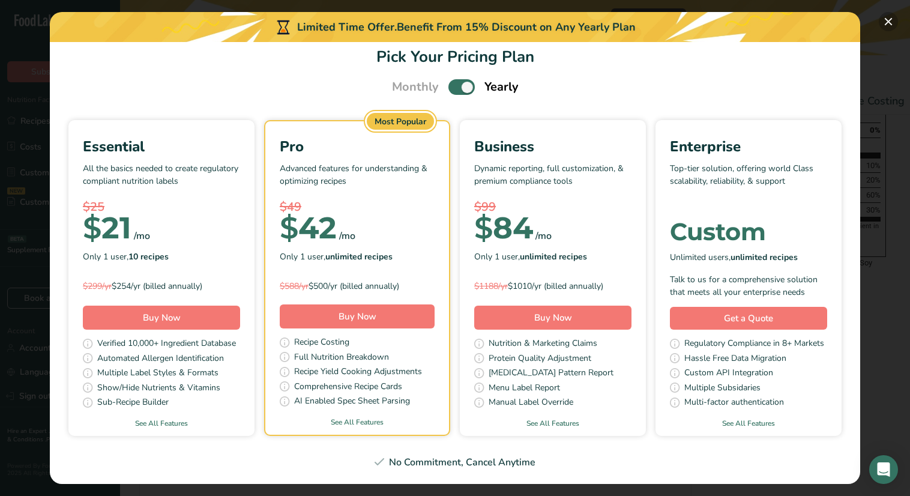
click at [888, 20] on button "Pick Your Pricing Plan Modal" at bounding box center [888, 21] width 19 height 19
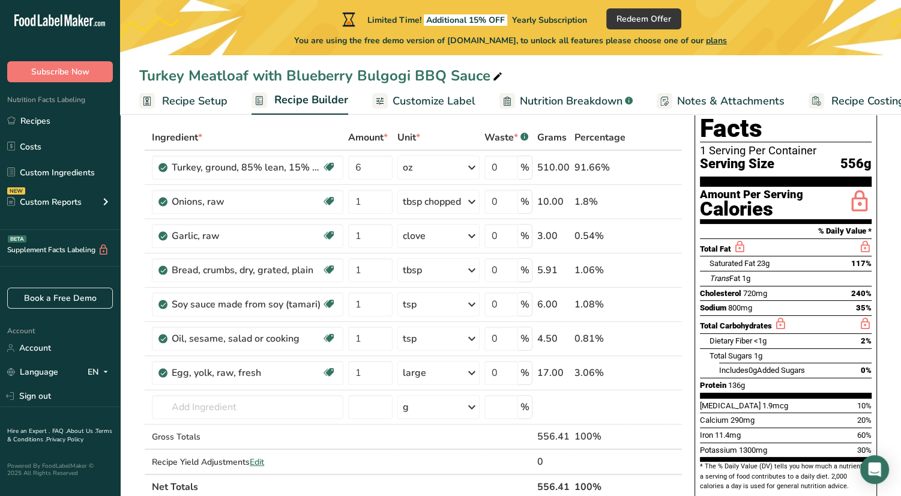
scroll to position [0, 0]
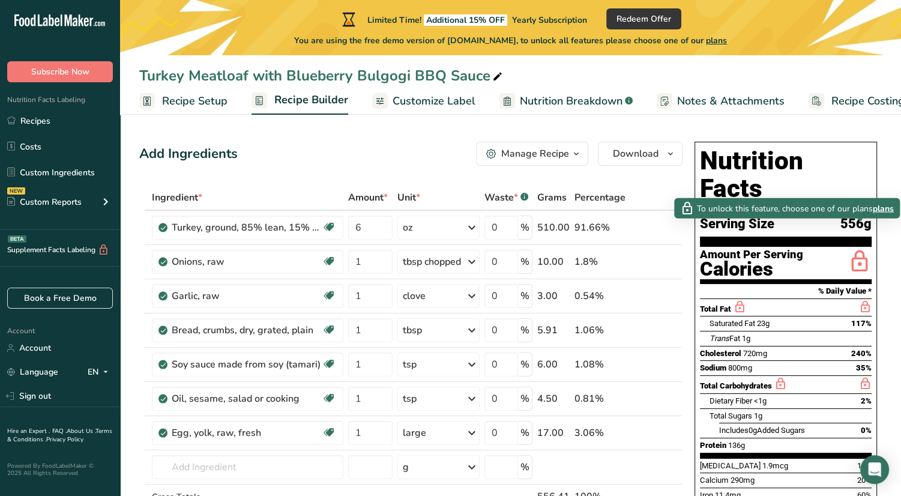
click at [862, 248] on icon at bounding box center [860, 262] width 24 height 28
